Goal: Information Seeking & Learning: Learn about a topic

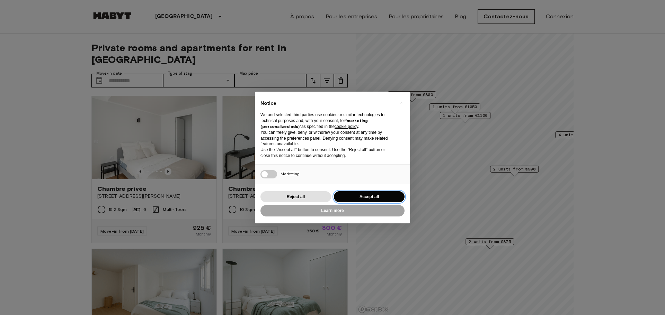
click at [387, 195] on button "Accept all" at bounding box center [369, 196] width 71 height 11
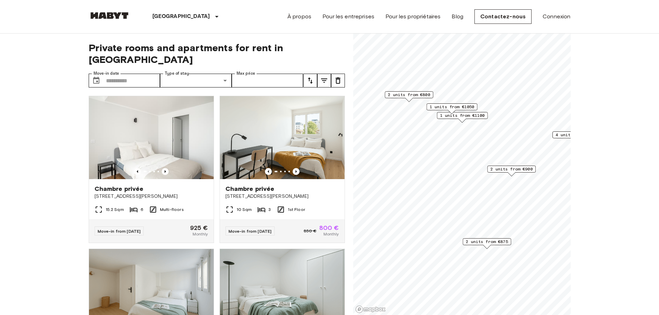
click at [488, 240] on span "2 units from €875" at bounding box center [487, 242] width 42 height 6
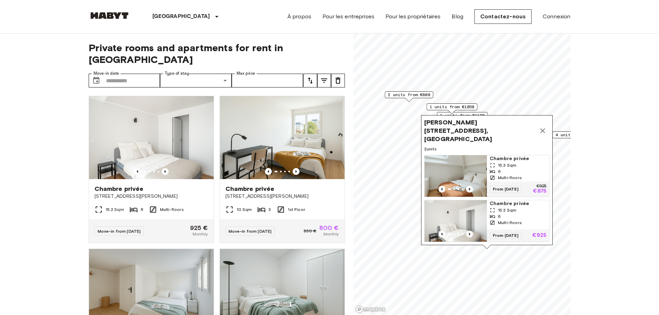
click at [464, 166] on img "Map marker" at bounding box center [455, 176] width 62 height 42
click at [120, 15] on img at bounding box center [110, 15] width 42 height 7
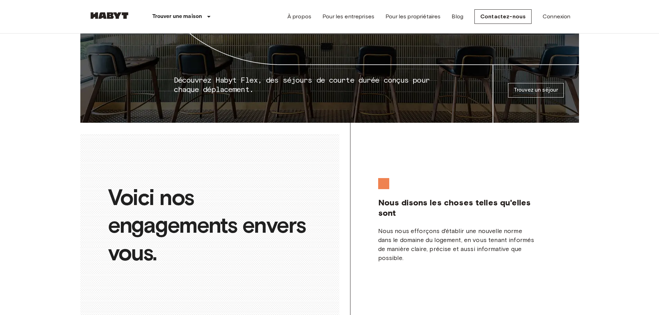
scroll to position [1103, 0]
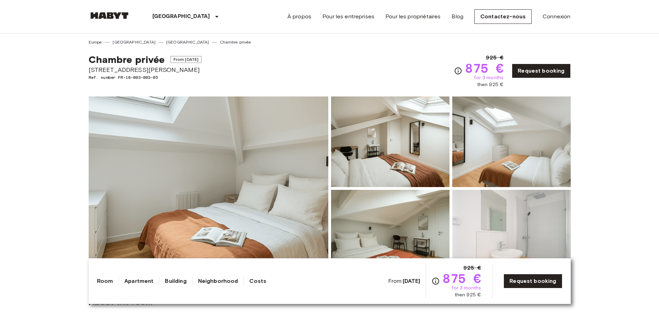
click at [260, 172] on img at bounding box center [209, 189] width 240 height 184
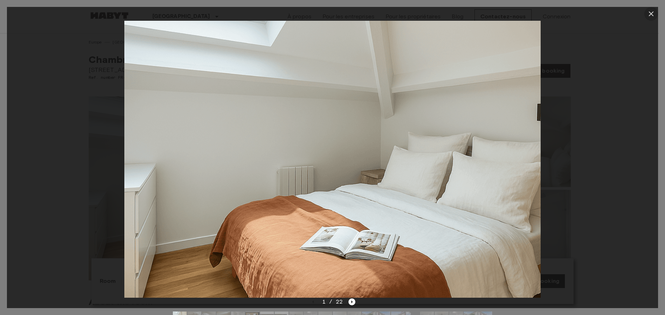
click at [651, 11] on icon "button" at bounding box center [651, 14] width 8 height 8
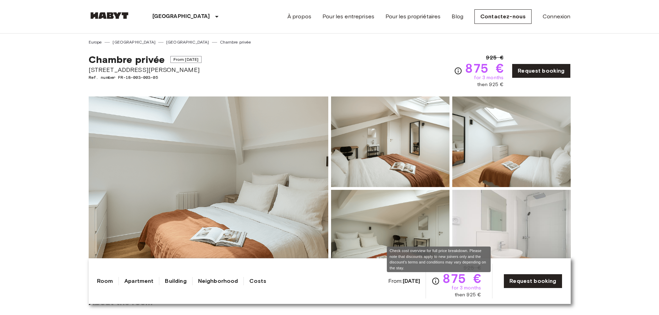
click at [439, 281] on icon "Check cost overview for full price breakdown. Please note that discounts apply …" at bounding box center [435, 281] width 7 height 7
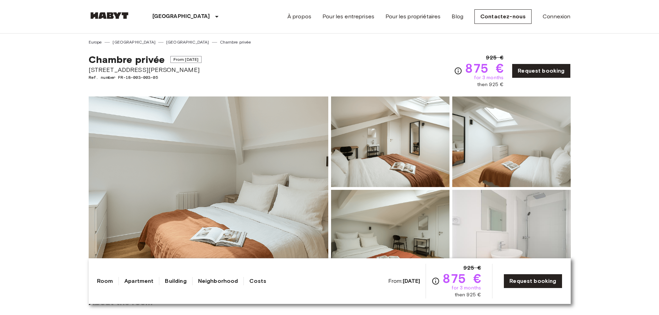
click at [303, 14] on link "À propos" at bounding box center [299, 16] width 24 height 8
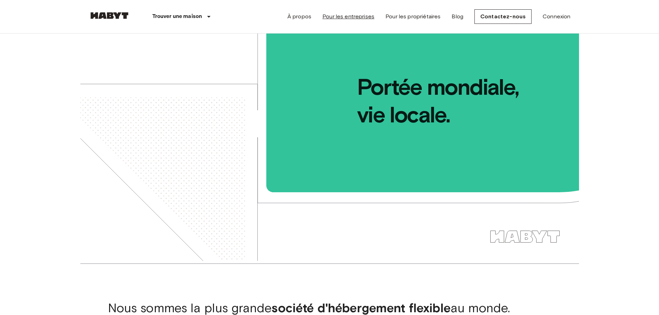
click at [351, 16] on link "Pour les entreprises" at bounding box center [348, 16] width 52 height 8
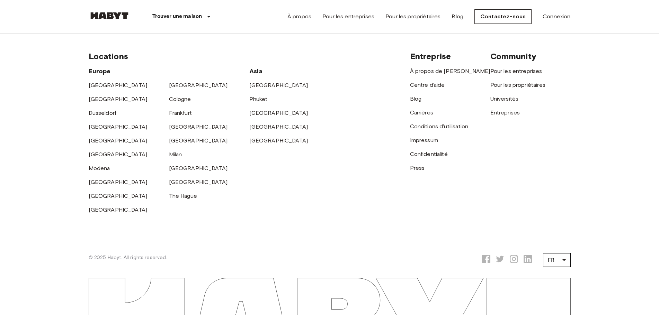
scroll to position [2280, 0]
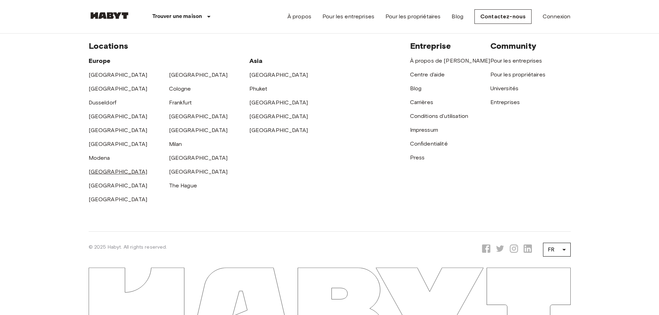
click at [95, 169] on link "[GEOGRAPHIC_DATA]" at bounding box center [118, 172] width 59 height 7
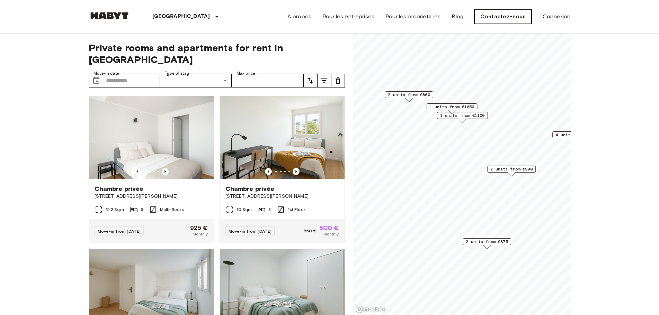
click at [500, 18] on link "Contactez-nous" at bounding box center [502, 16] width 57 height 15
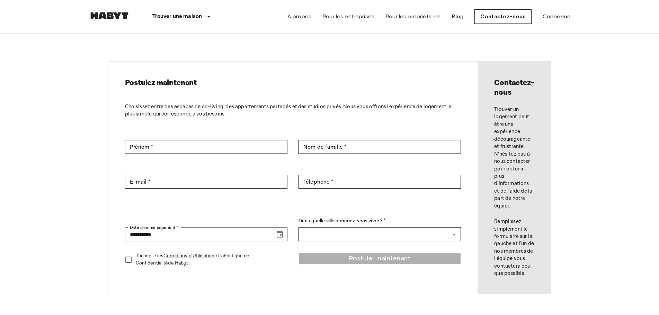
click at [426, 18] on link "Pour les propriétaires" at bounding box center [412, 16] width 55 height 8
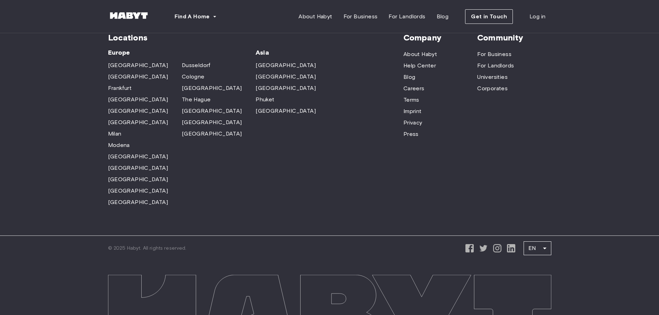
scroll to position [2183, 0]
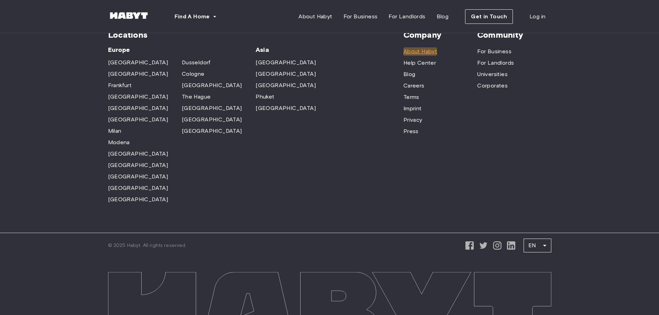
click at [415, 47] on span "About Habyt" at bounding box center [420, 51] width 34 height 8
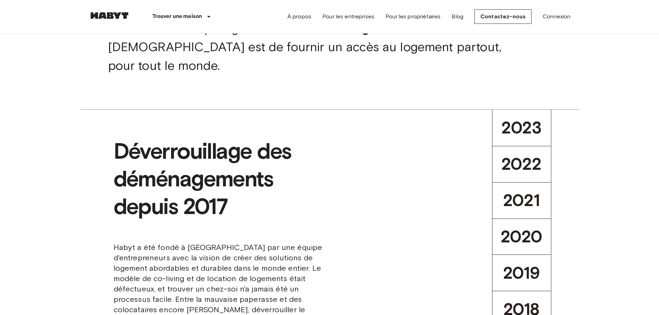
scroll to position [242, 0]
